Goal: Task Accomplishment & Management: Manage account settings

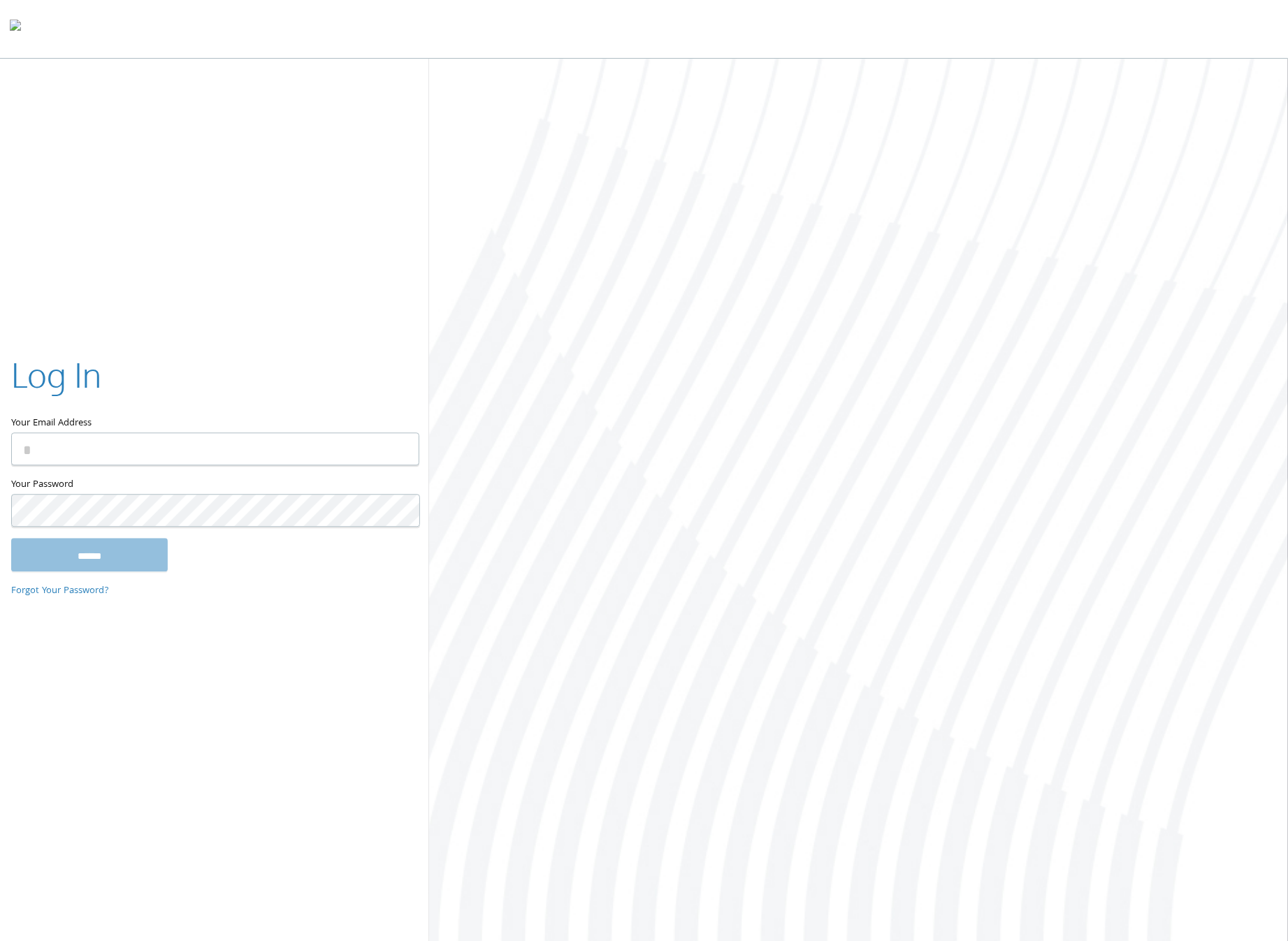
type input "**********"
click at [98, 560] on input "******" at bounding box center [89, 554] width 157 height 34
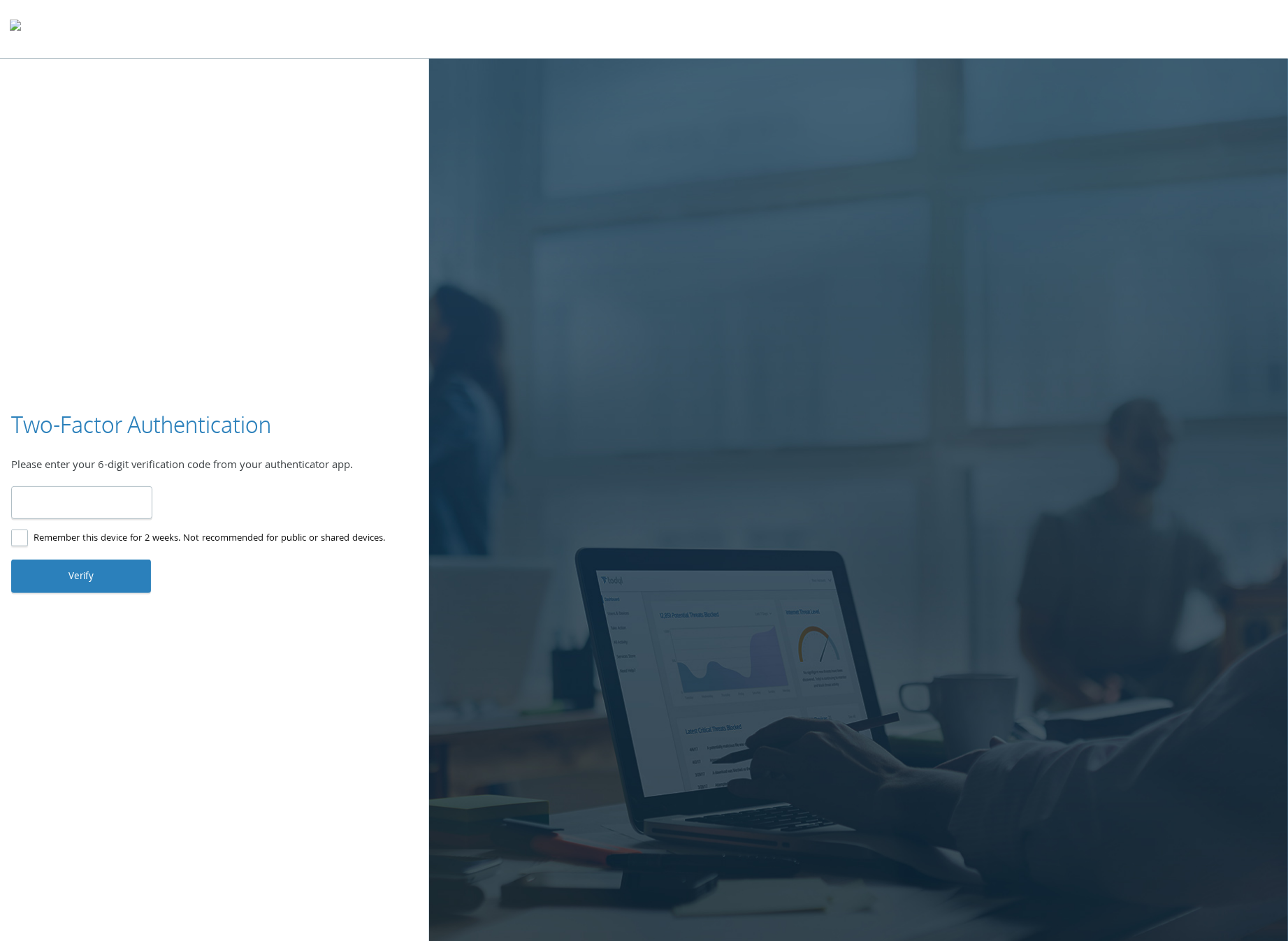
type input "******"
click at [52, 567] on button "Verify" at bounding box center [81, 576] width 140 height 34
